Goal: Task Accomplishment & Management: Manage account settings

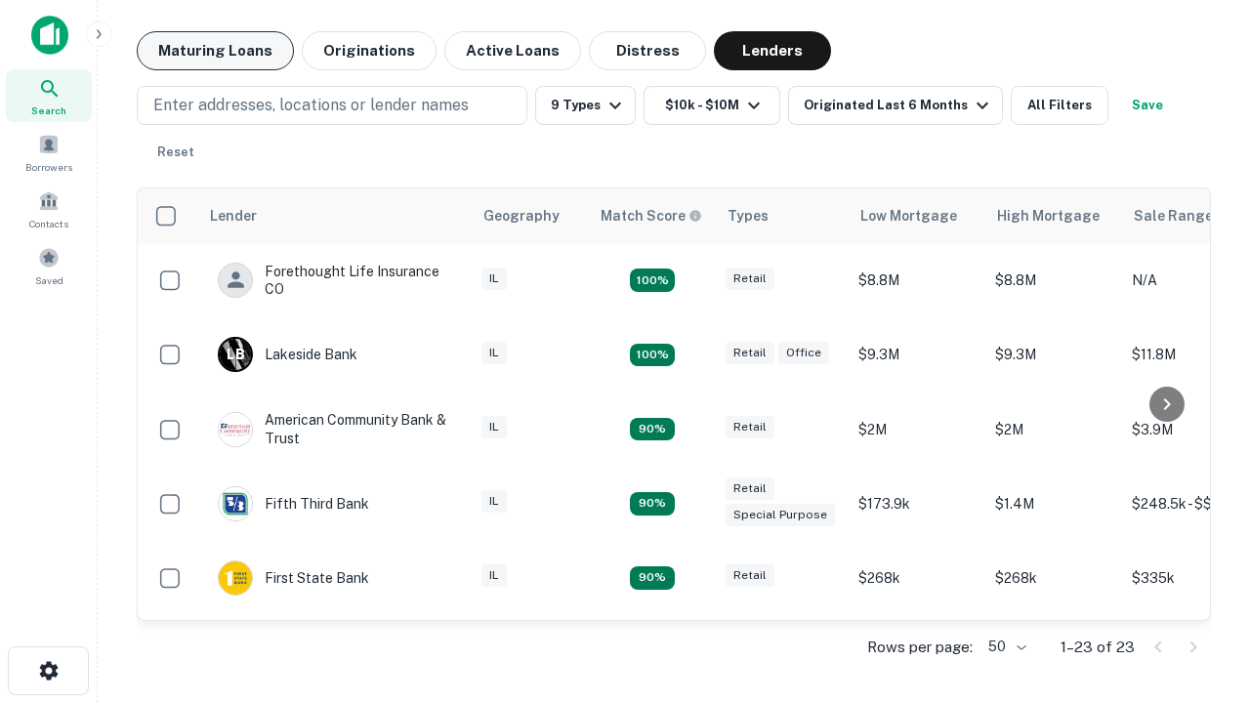
click at [215, 51] on button "Maturing Loans" at bounding box center [215, 50] width 157 height 39
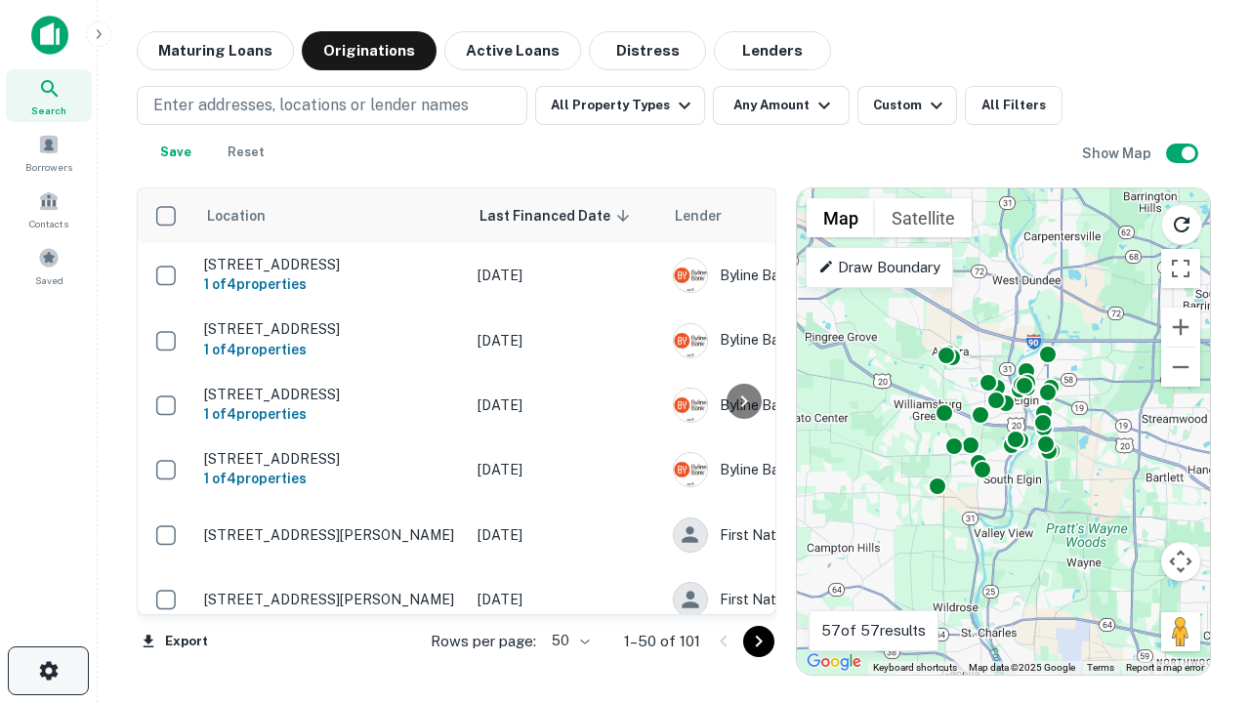
click at [48, 671] on icon "button" at bounding box center [48, 670] width 23 height 23
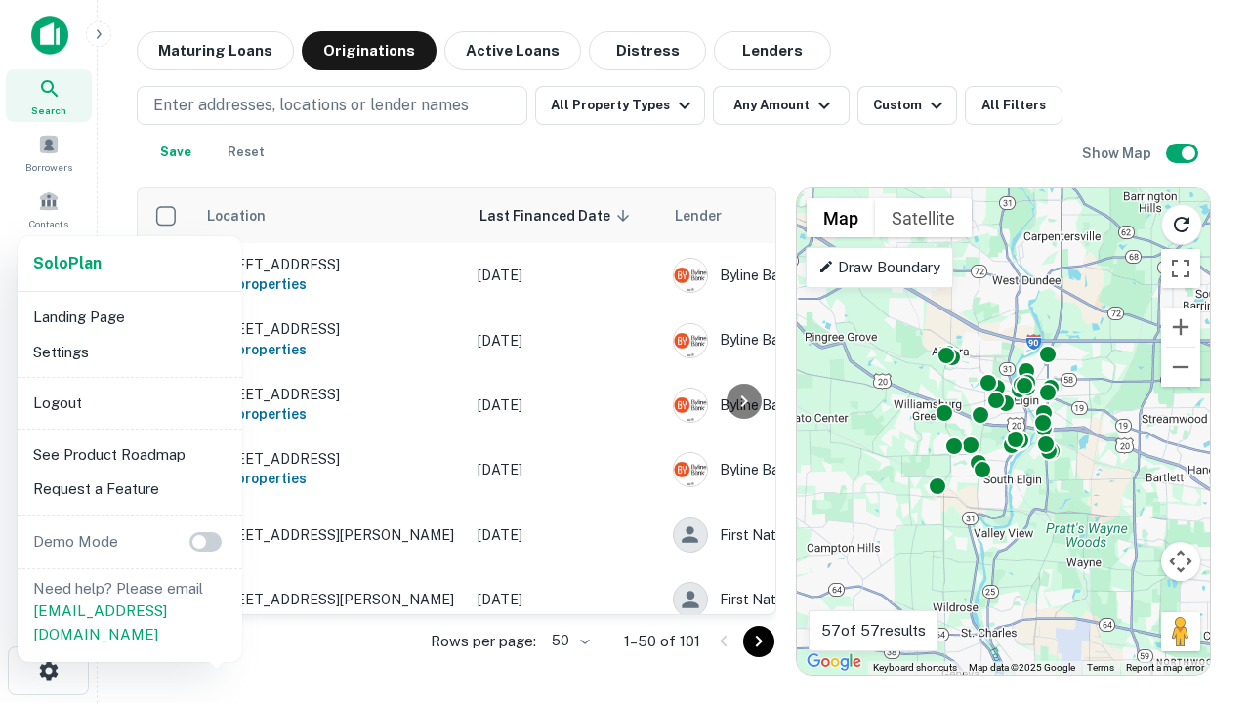
click at [129, 402] on li "Logout" at bounding box center [129, 403] width 209 height 35
